Goal: Task Accomplishment & Management: Use online tool/utility

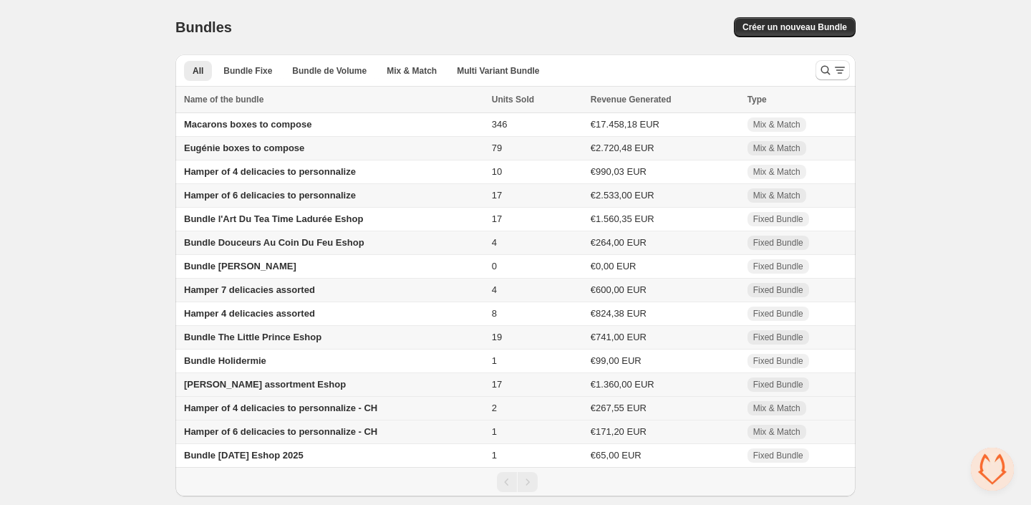
click at [309, 412] on span "Hamper of 4 delicacies to personnalize - CH" at bounding box center [280, 407] width 193 height 11
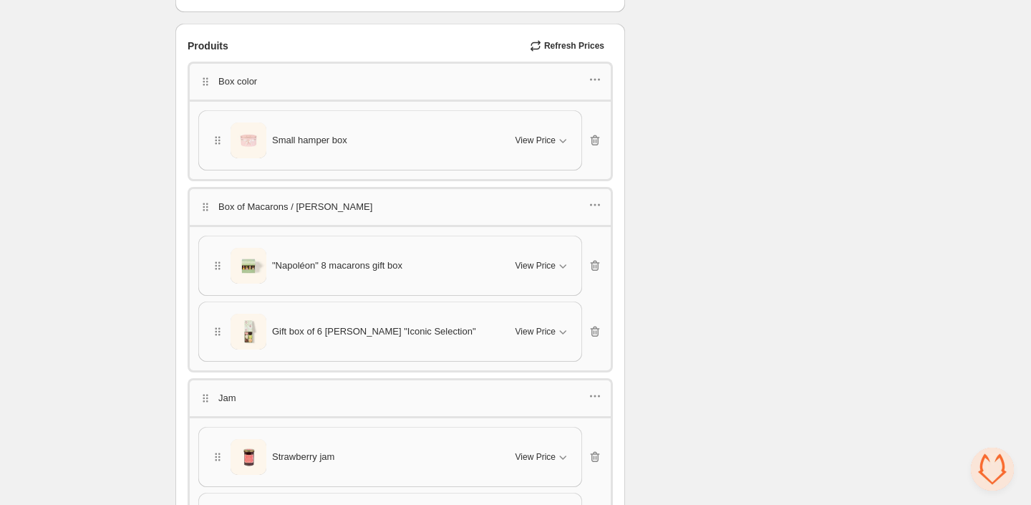
scroll to position [594, 0]
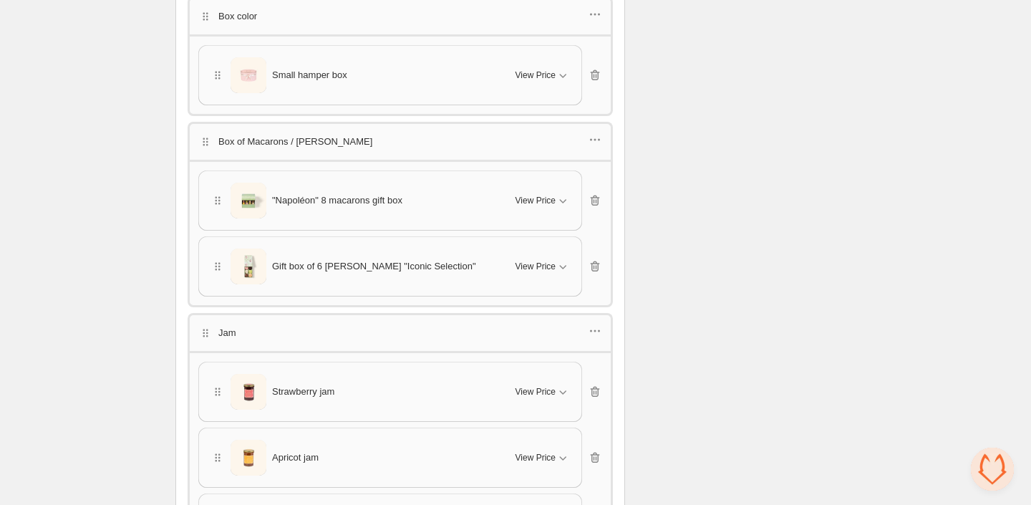
click at [303, 72] on span "Small hamper box" at bounding box center [309, 75] width 75 height 14
click at [520, 74] on span "View Price" at bounding box center [535, 74] width 40 height 11
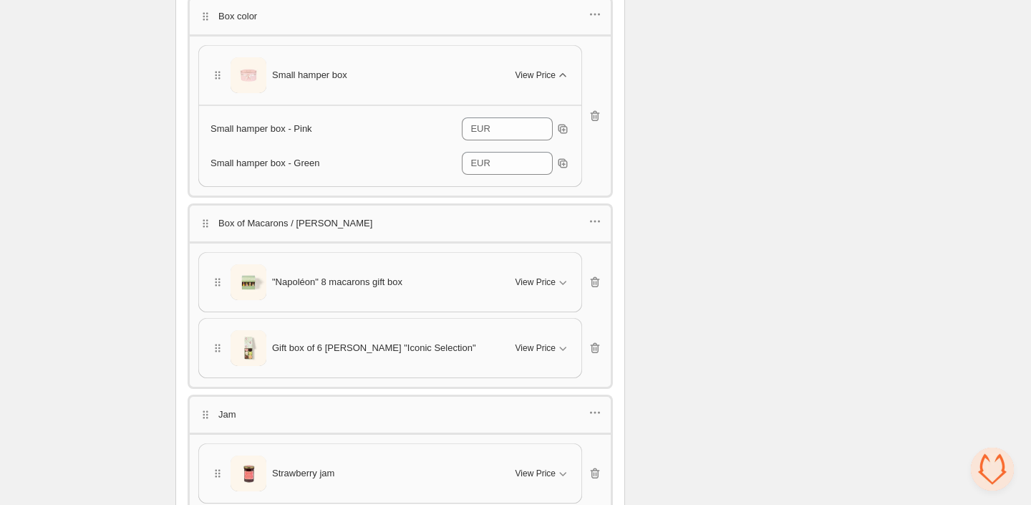
click at [520, 74] on span "View Price" at bounding box center [535, 74] width 40 height 11
